Goal: Use online tool/utility: Utilize a website feature to perform a specific function

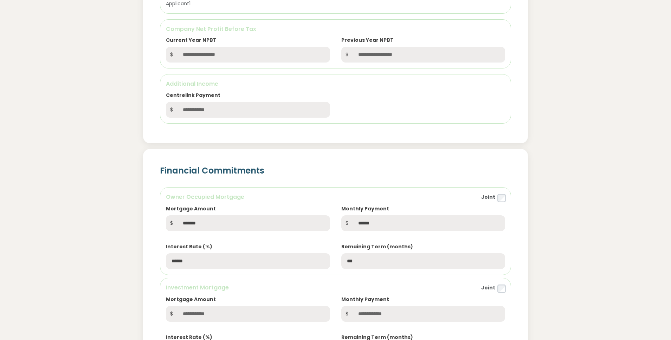
scroll to position [361, 0]
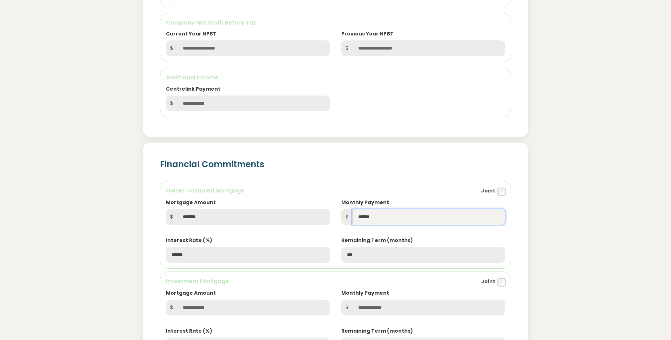
click at [377, 217] on input "******" at bounding box center [429, 217] width 153 height 16
type input "*****"
click at [545, 210] on div "Financial Commitments Owner Occupied Mortgage Joint Mortgage Amount $ ******* M…" at bounding box center [335, 321] width 475 height 378
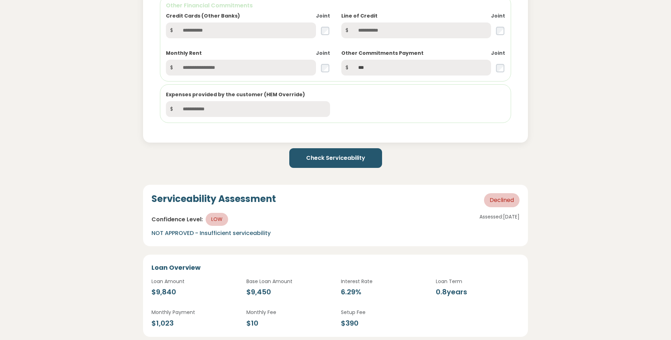
scroll to position [732, 0]
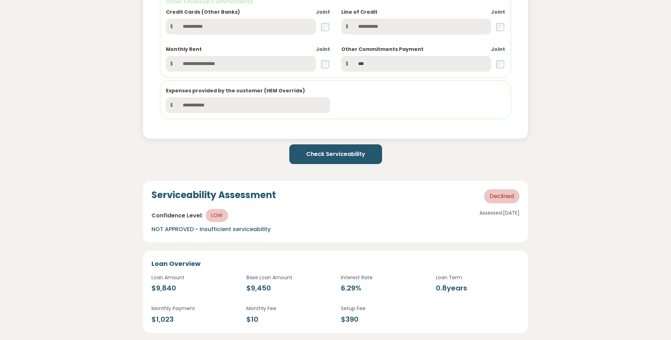
click at [337, 155] on button "Check Serviceability" at bounding box center [335, 155] width 93 height 20
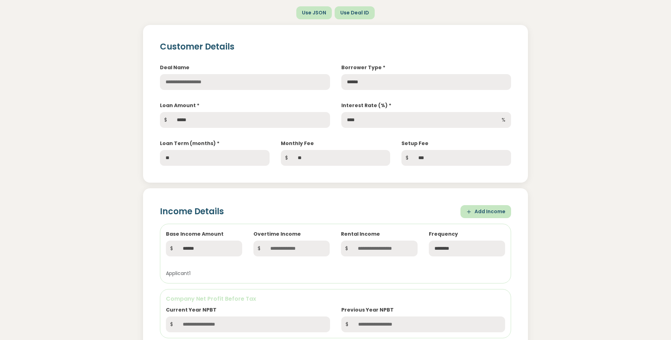
scroll to position [84, 0]
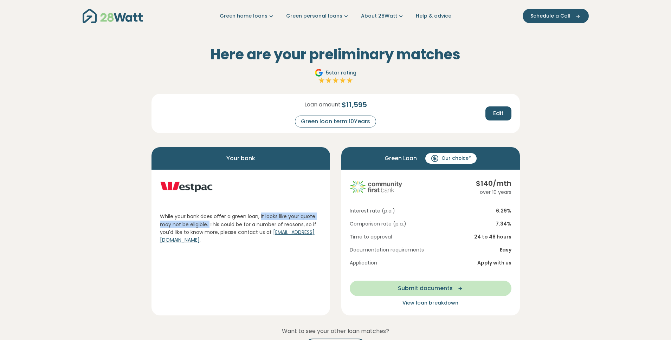
drag, startPoint x: 203, startPoint y: 224, endPoint x: 260, endPoint y: 216, distance: 56.8
click at [260, 216] on p "While your bank does offer a green loan, it looks like your quote may not be el…" at bounding box center [241, 229] width 162 height 32
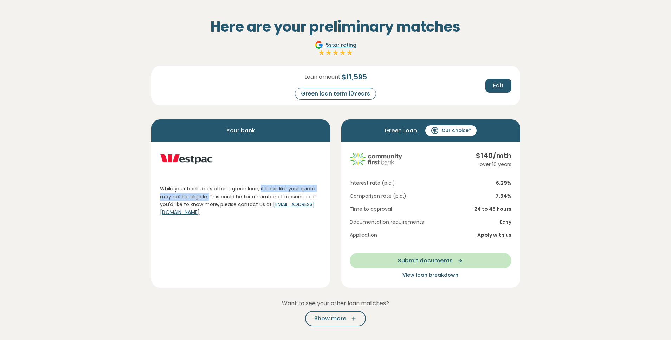
scroll to position [27, 0]
click at [513, 194] on div "$ 140 /mth over 10 years Interest rate (p.a.) 6.29 % Comparison rate (p.a.) 7.3…" at bounding box center [430, 215] width 179 height 146
drag, startPoint x: 514, startPoint y: 198, endPoint x: 494, endPoint y: 179, distance: 27.4
click at [493, 179] on div "$ 140 /mth over 10 years Interest rate (p.a.) 6.29 % Comparison rate (p.a.) 7.3…" at bounding box center [430, 215] width 179 height 146
click at [423, 276] on span "View loan breakdown" at bounding box center [431, 275] width 56 height 7
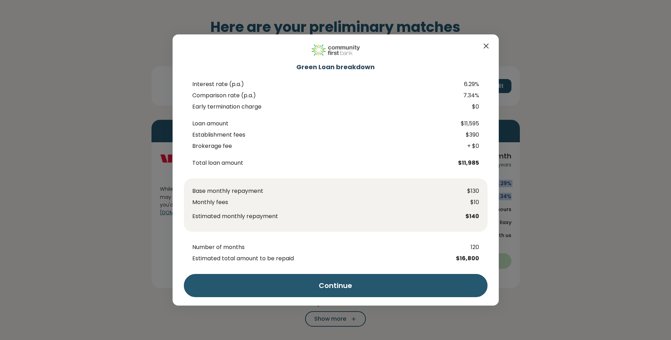
click at [487, 46] on icon "Close" at bounding box center [486, 46] width 8 height 8
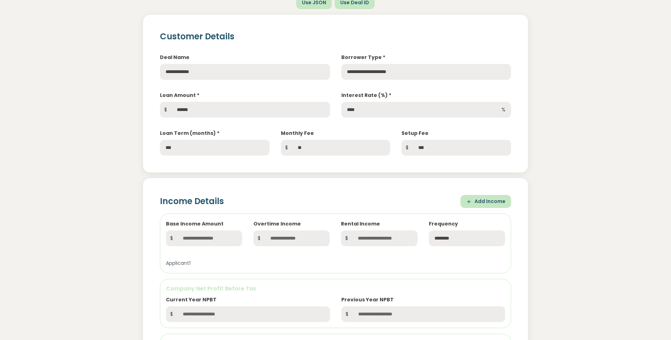
scroll to position [103, 0]
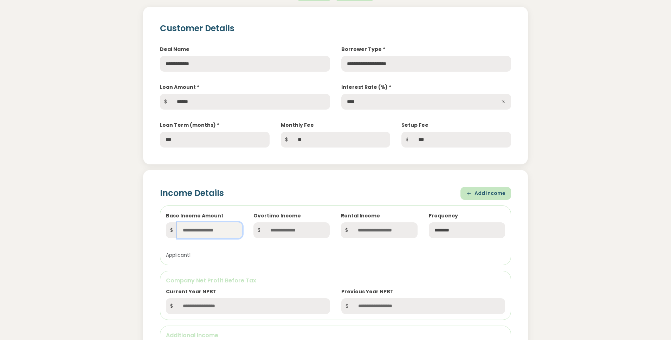
click at [203, 235] on input "text" at bounding box center [209, 231] width 65 height 16
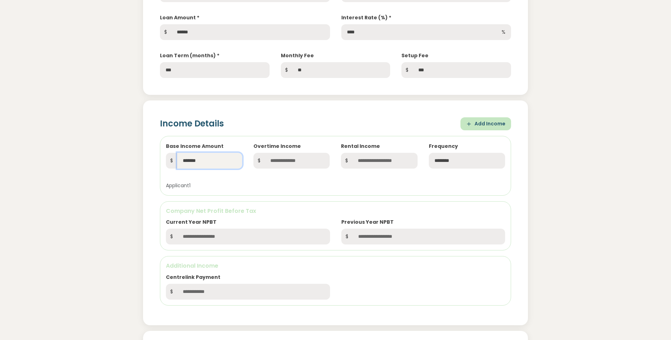
scroll to position [190, 0]
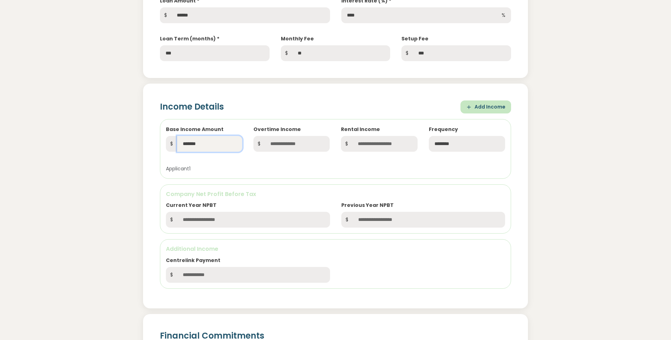
type input "*******"
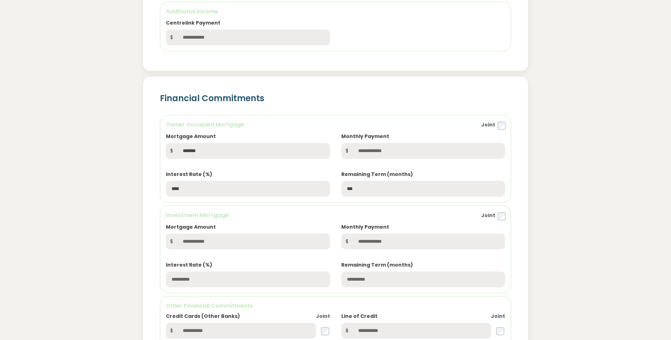
scroll to position [428, 0]
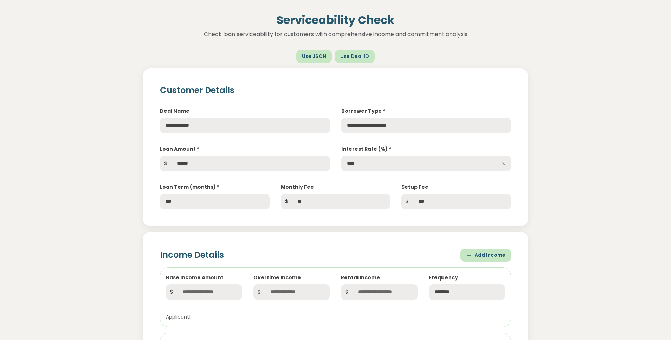
scroll to position [44, 0]
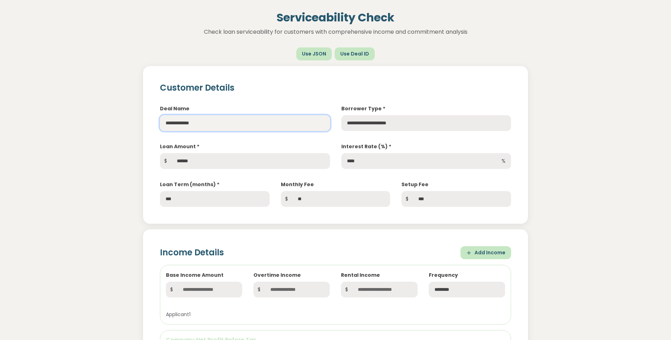
click at [218, 123] on input "**********" at bounding box center [245, 123] width 170 height 16
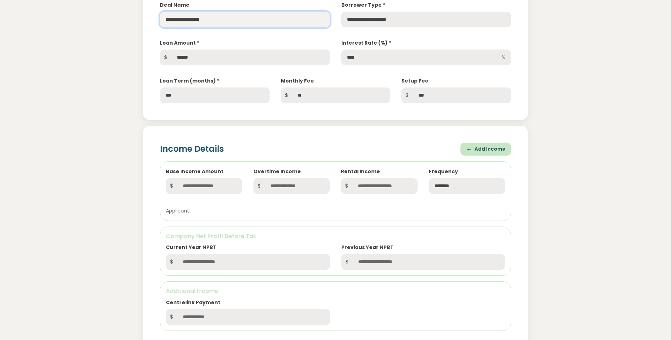
scroll to position [161, 0]
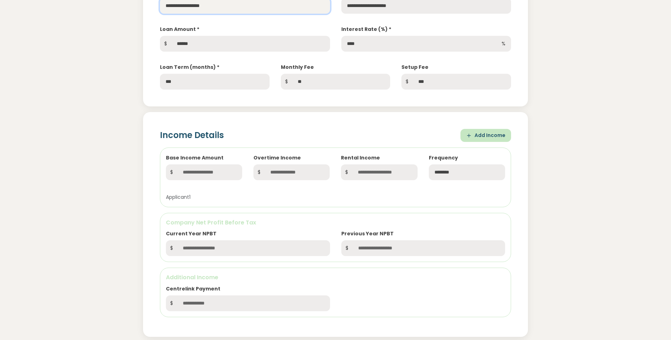
type input "**********"
click at [214, 173] on input "text" at bounding box center [209, 173] width 65 height 16
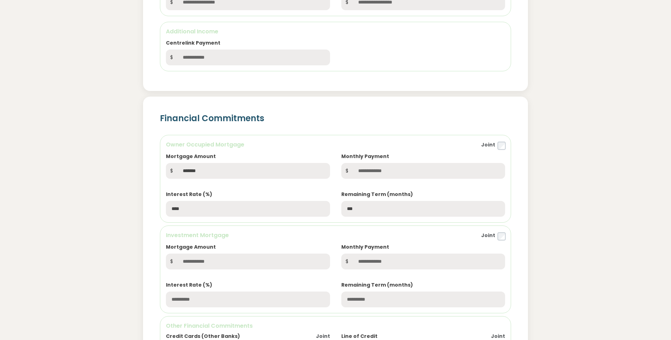
scroll to position [448, 0]
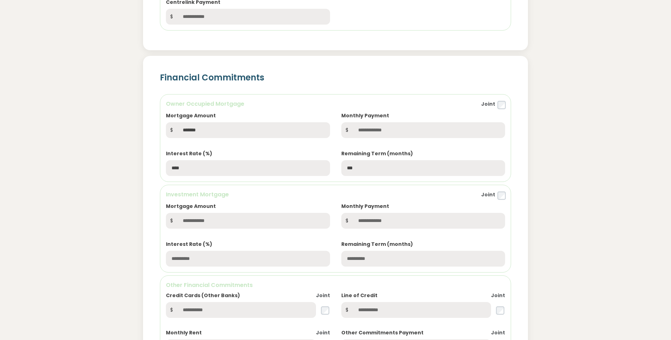
type input "*******"
click at [374, 130] on input "text" at bounding box center [429, 130] width 153 height 16
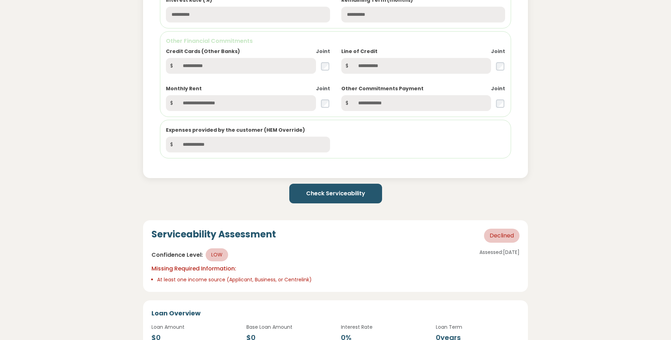
scroll to position [685, 0]
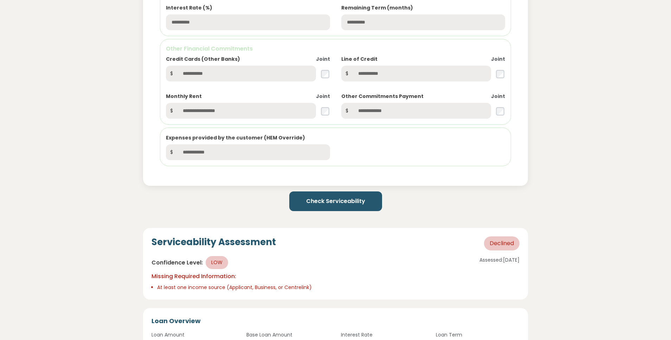
type input "*****"
click at [335, 201] on button "Check Serviceability" at bounding box center [335, 202] width 93 height 20
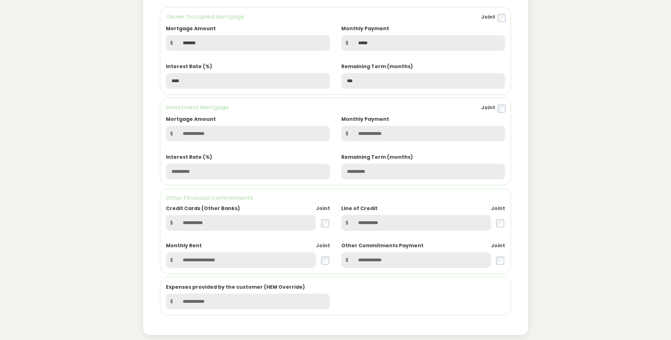
scroll to position [523, 0]
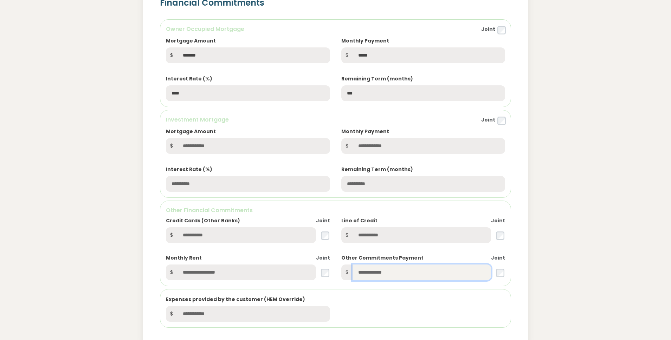
click at [382, 270] on input "text" at bounding box center [422, 273] width 139 height 16
type input "***"
click at [550, 275] on div "Financial Commitments Owner Occupied Mortgage Joint Mortgage Amount $ ******* M…" at bounding box center [335, 159] width 475 height 378
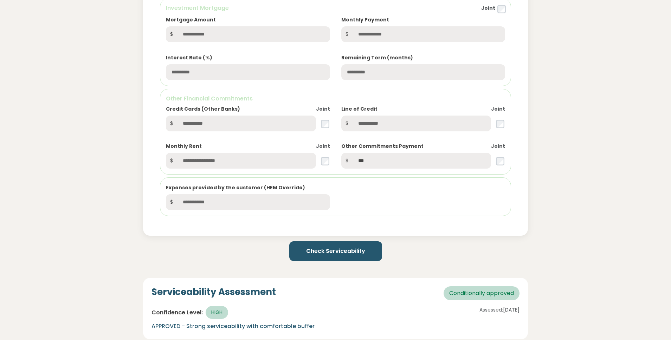
click at [325, 254] on button "Check Serviceability" at bounding box center [335, 252] width 93 height 20
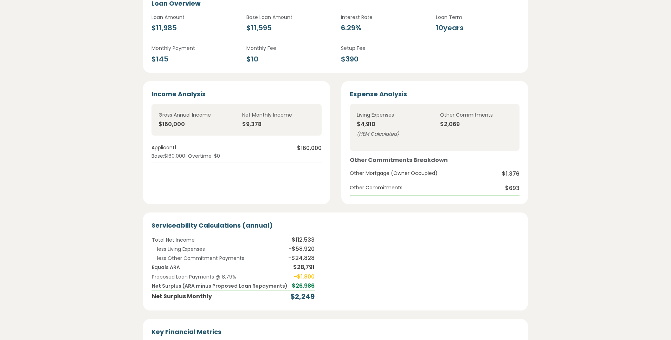
scroll to position [993, 0]
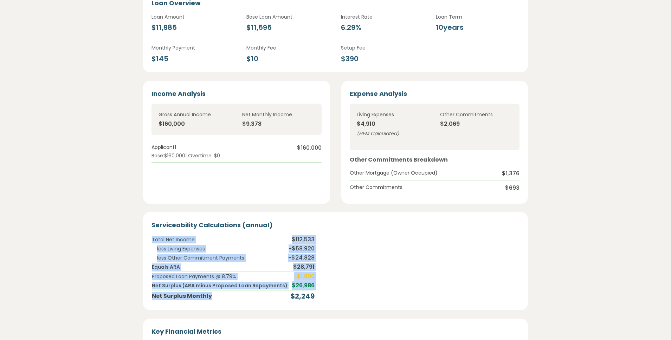
drag, startPoint x: 313, startPoint y: 298, endPoint x: 278, endPoint y: 296, distance: 34.9
click at [278, 296] on div "Total Net Income $112,533 less Living Expenses - $58,920 less Other Commitment …" at bounding box center [336, 268] width 368 height 67
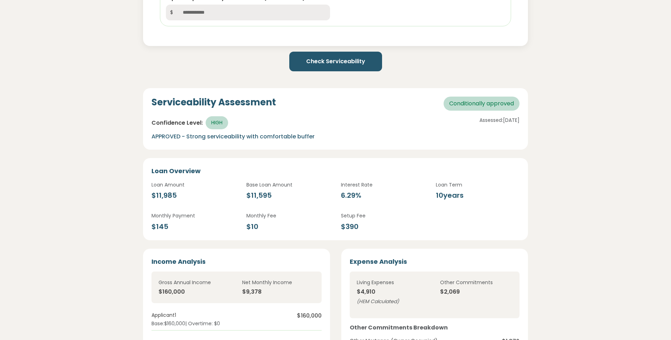
scroll to position [762, 0]
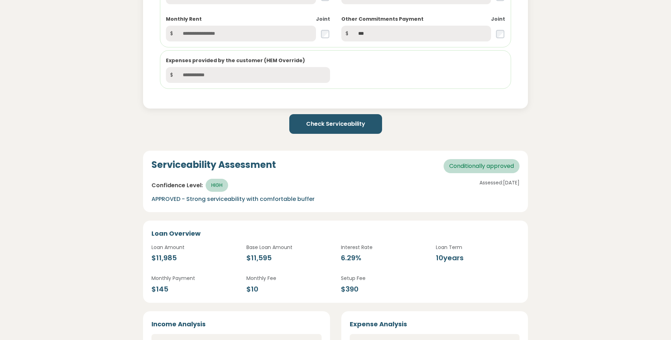
click at [341, 123] on button "Check Serviceability" at bounding box center [335, 124] width 93 height 20
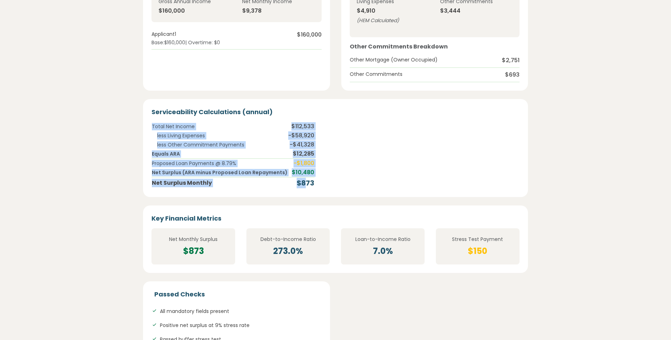
click at [300, 183] on div "Total Net Income $112,533 less Living Expenses - $58,920 less Other Commitment …" at bounding box center [336, 155] width 368 height 67
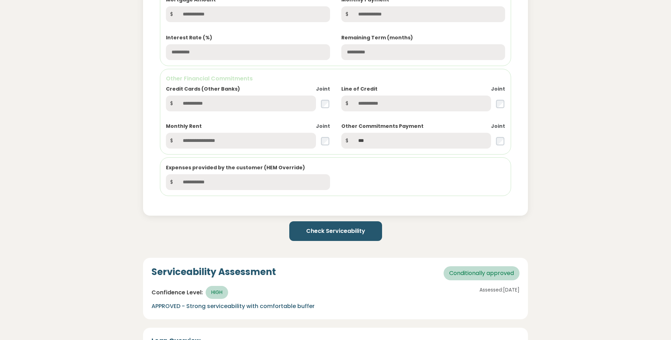
scroll to position [682, 0]
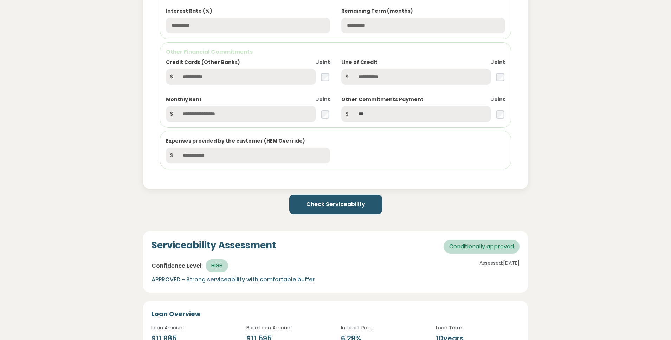
click at [334, 199] on button "Check Serviceability" at bounding box center [335, 205] width 93 height 20
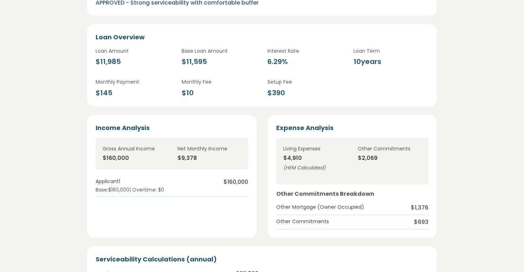
scroll to position [959, 0]
click at [297, 156] on div "Living Expenses $4,910 ( HEM Calculated )" at bounding box center [315, 161] width 75 height 33
drag, startPoint x: 302, startPoint y: 158, endPoint x: 285, endPoint y: 158, distance: 17.9
click at [285, 158] on div "$4,910" at bounding box center [315, 158] width 64 height 8
copy div "$4,910"
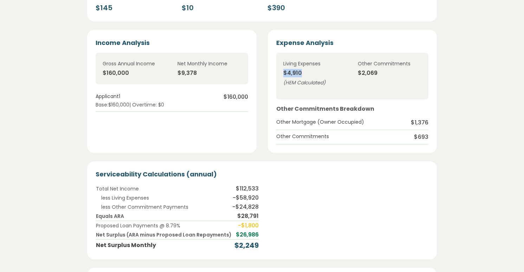
scroll to position [1116, 0]
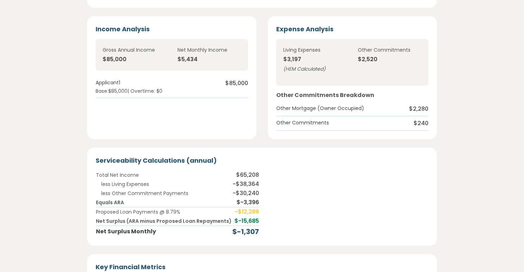
scroll to position [1053, 0]
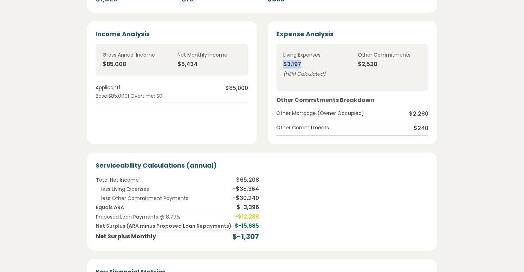
drag, startPoint x: 302, startPoint y: 68, endPoint x: 284, endPoint y: 66, distance: 18.0
click at [284, 66] on div "$3,197" at bounding box center [315, 64] width 64 height 8
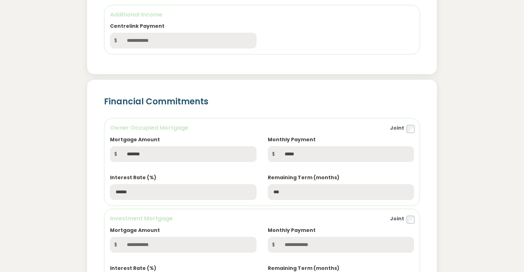
scroll to position [466, 0]
